Goal: Find specific page/section

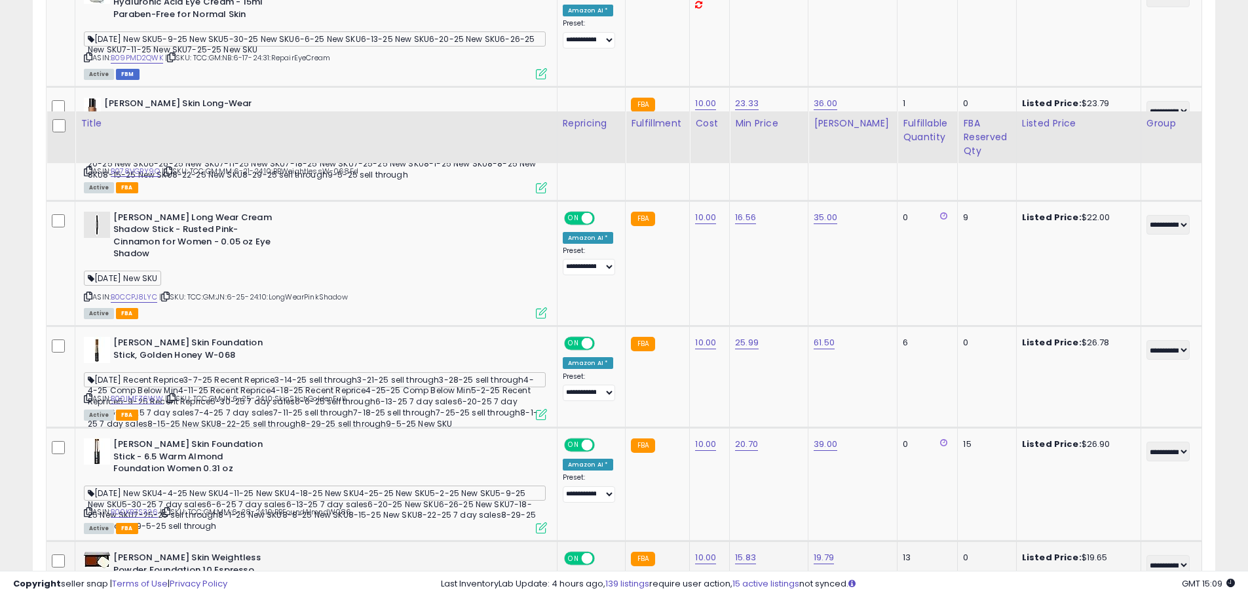
scroll to position [983, 0]
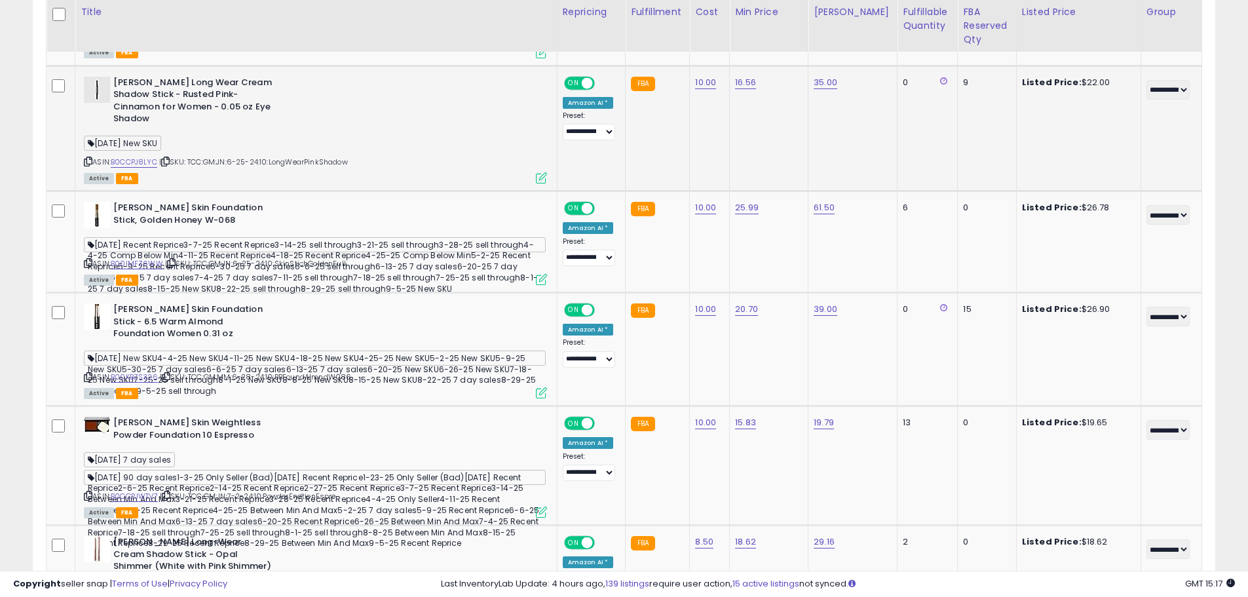
click at [510, 137] on div "[DATE] New SKU" at bounding box center [315, 145] width 463 height 18
click at [690, 156] on td "FBA" at bounding box center [658, 129] width 64 height 126
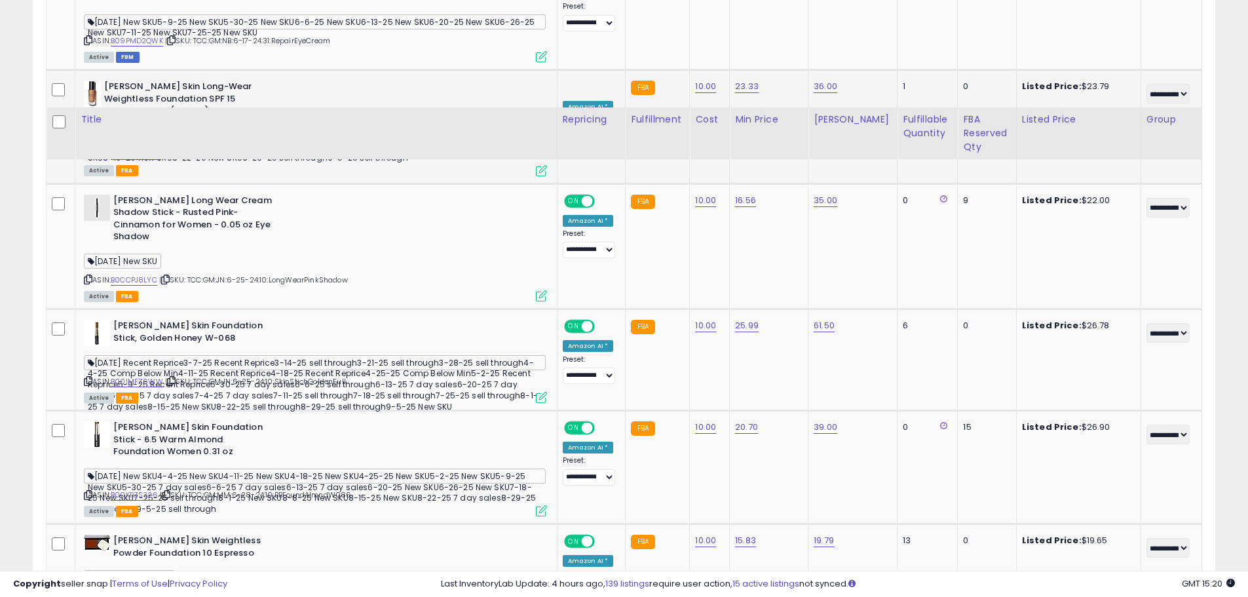
scroll to position [655, 0]
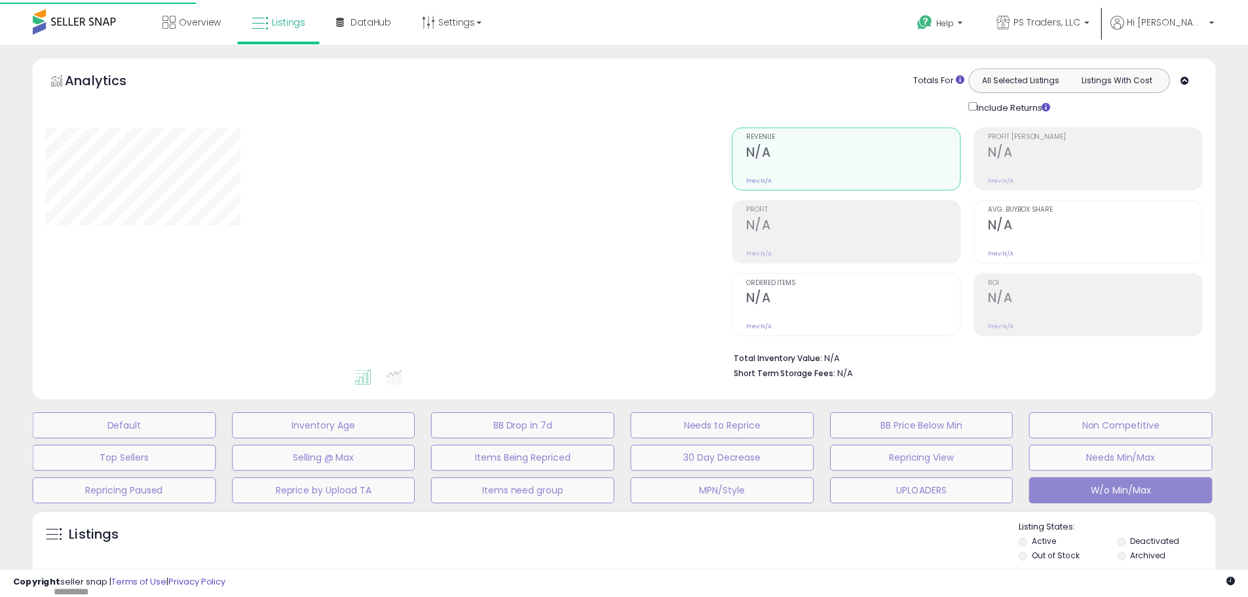
scroll to position [249, 0]
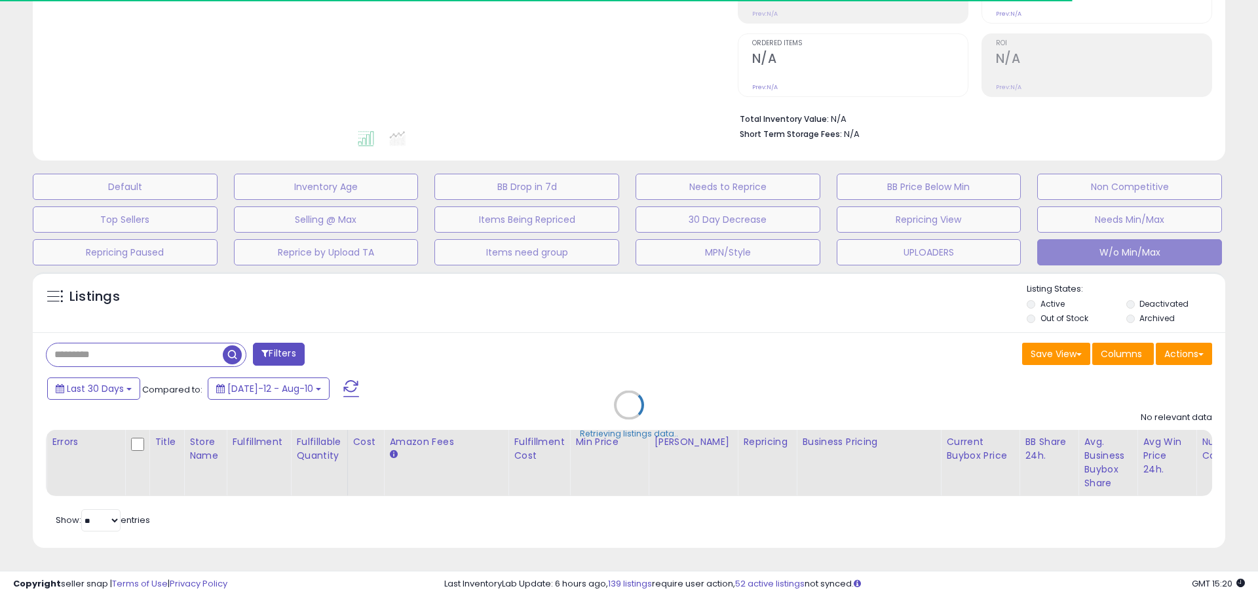
type input "**********"
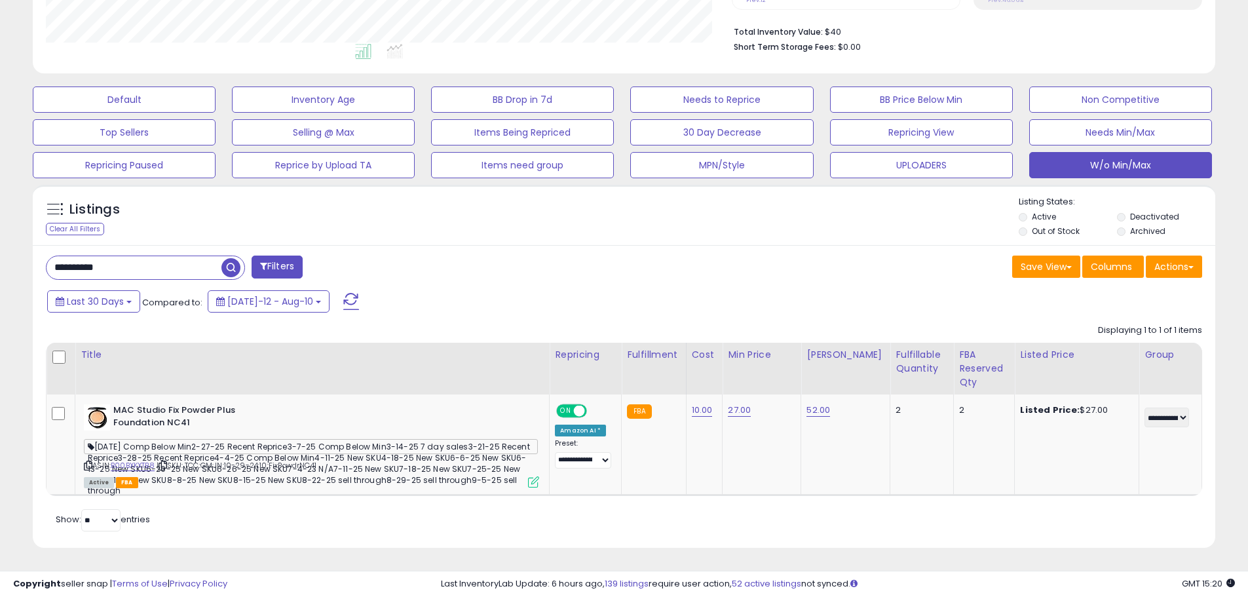
scroll to position [269, 686]
click at [341, 308] on button at bounding box center [351, 301] width 33 height 26
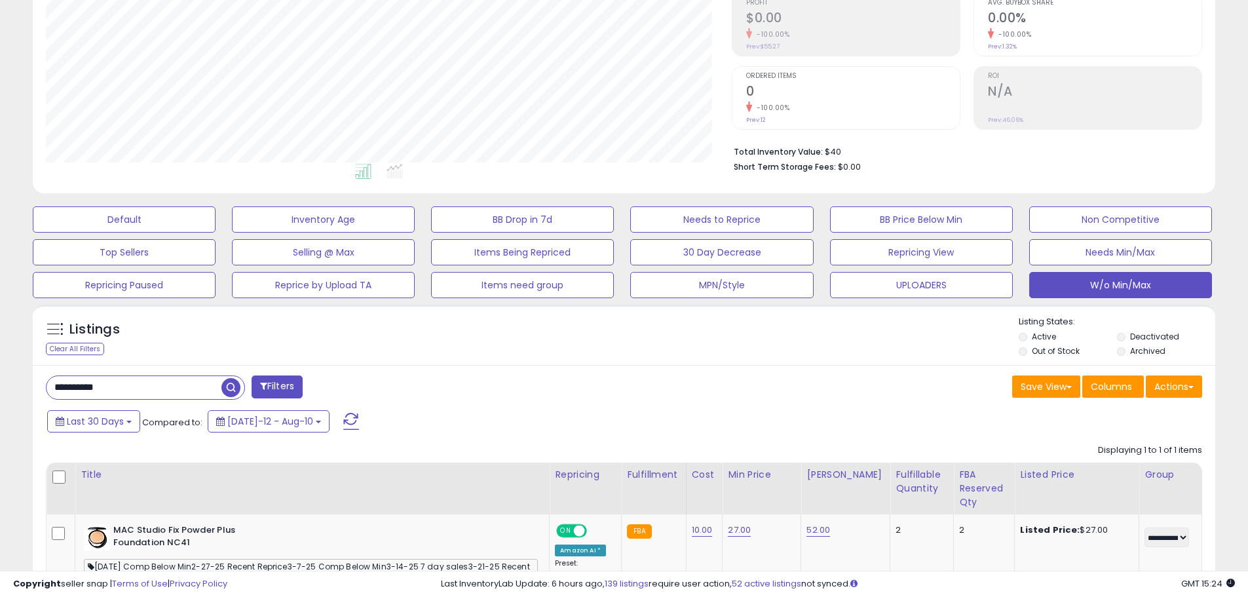
click at [696, 424] on div "Last 30 Days Compared to: [DATE]-12 - Aug-10" at bounding box center [478, 422] width 868 height 29
click at [677, 418] on div "Last 30 Days Compared to: [DATE]-12 - Aug-10" at bounding box center [478, 422] width 868 height 29
click at [1083, 284] on button "W/o Min/Max" at bounding box center [1121, 285] width 183 height 26
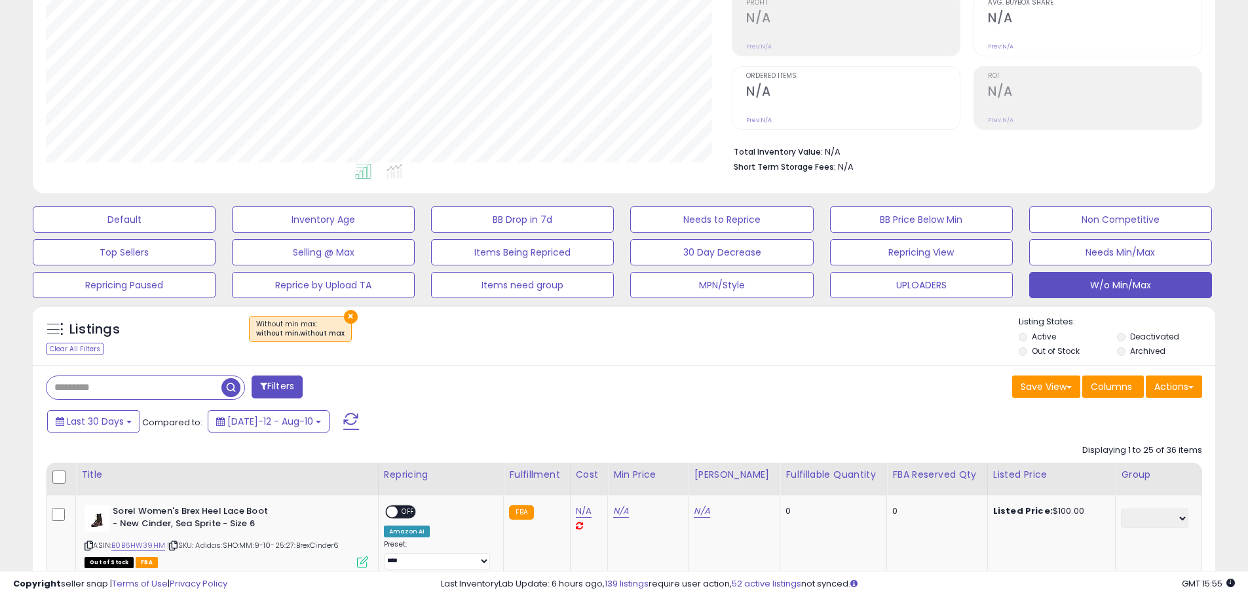
click at [579, 377] on div "Filters" at bounding box center [330, 388] width 588 height 26
click at [686, 342] on div "× Without min max : without min,without max" at bounding box center [626, 334] width 786 height 37
